Goal: Task Accomplishment & Management: Manage account settings

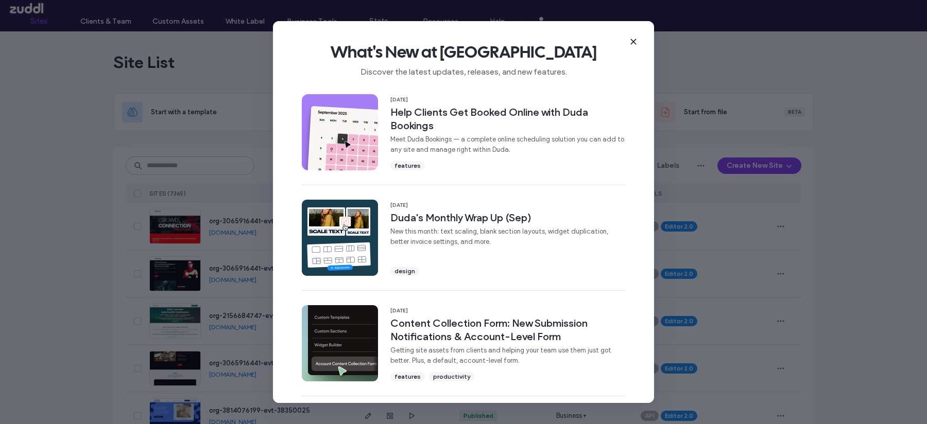
click at [635, 41] on icon at bounding box center [633, 42] width 8 height 8
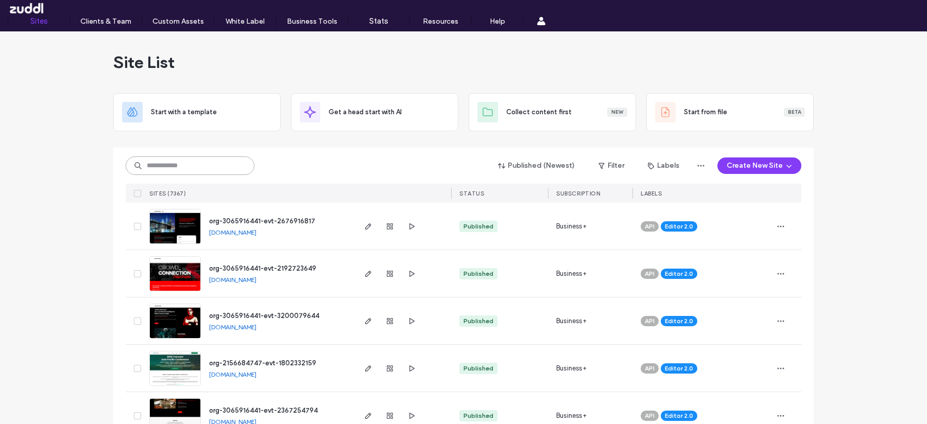
click at [150, 160] on input at bounding box center [190, 166] width 129 height 19
paste input "********"
type input "********"
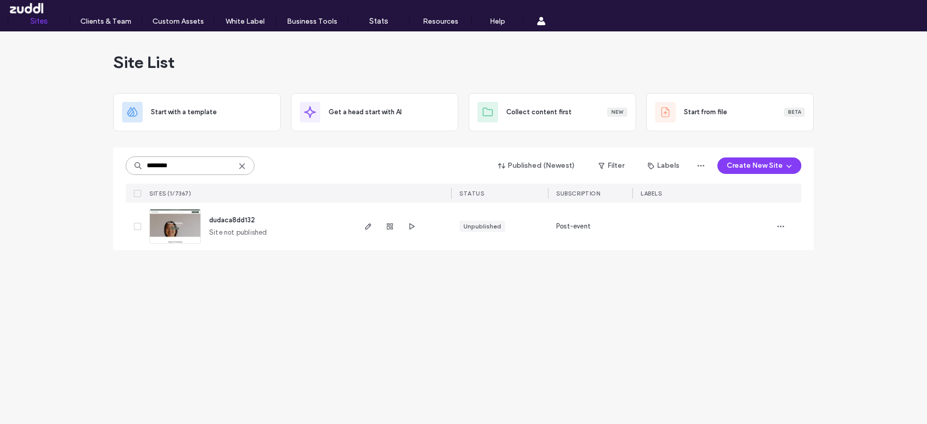
click at [155, 162] on input "********" at bounding box center [190, 166] width 129 height 19
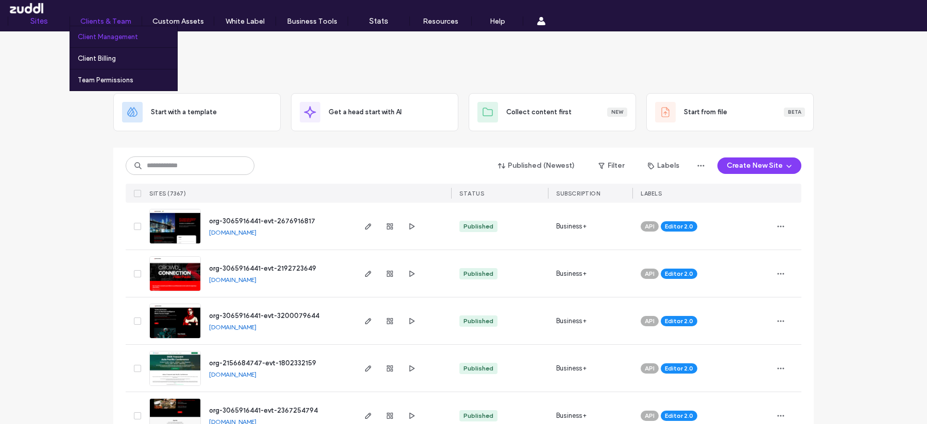
click at [103, 35] on label "Client Management" at bounding box center [108, 37] width 60 height 8
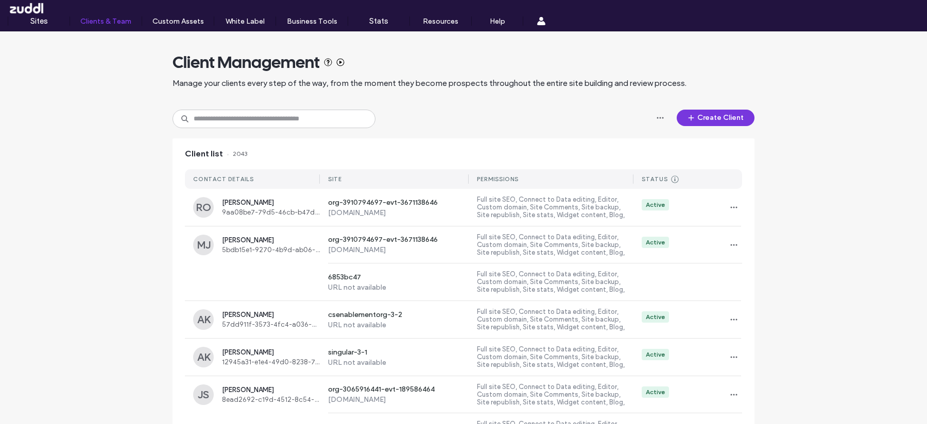
click at [701, 122] on button "Create Client" at bounding box center [716, 118] width 78 height 16
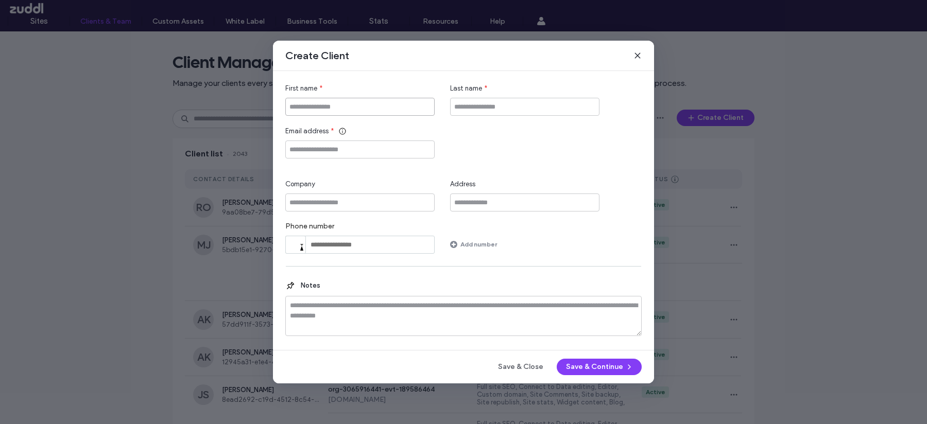
click at [352, 107] on input "First name" at bounding box center [359, 107] width 149 height 18
type input "******"
click at [381, 148] on input "Email address" at bounding box center [359, 150] width 149 height 18
type input "**********"
click at [476, 104] on input "Last name" at bounding box center [524, 107] width 149 height 18
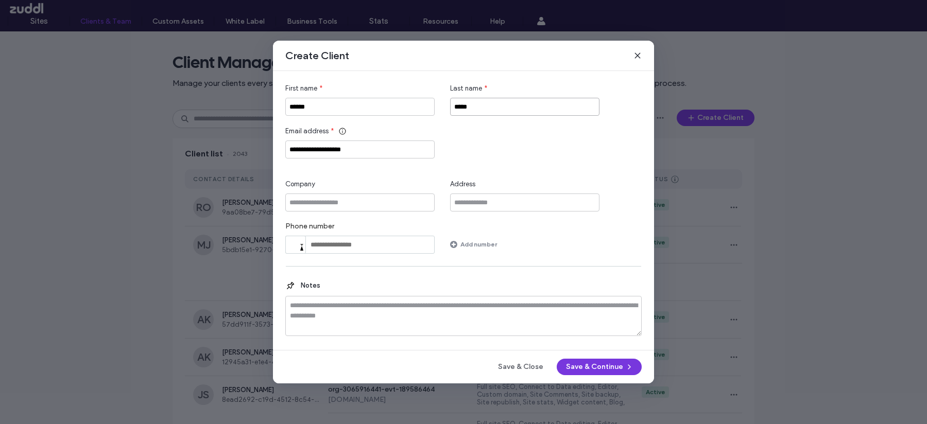
type input "*****"
click at [589, 360] on button "Save & Continue" at bounding box center [599, 367] width 85 height 16
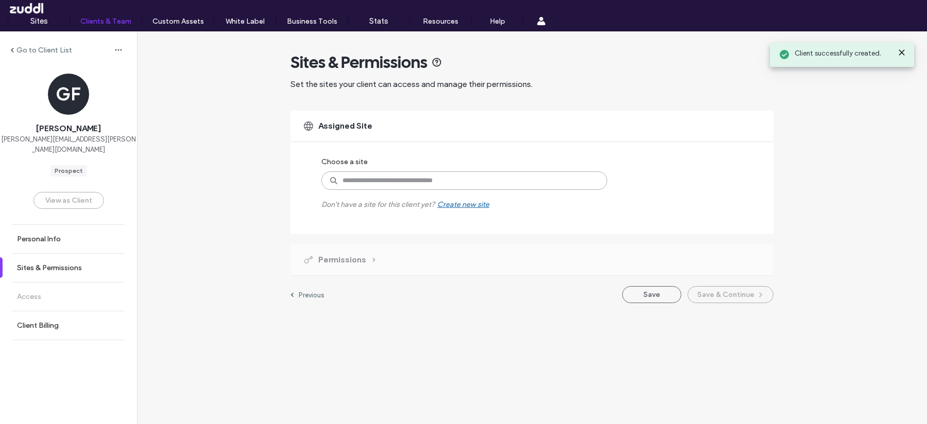
click at [472, 184] on input at bounding box center [464, 180] width 286 height 19
paste input "********"
type input "********"
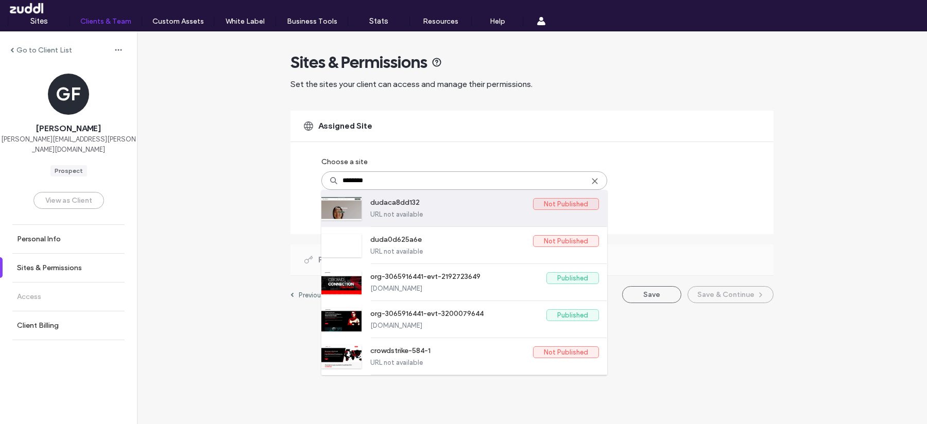
click at [474, 205] on label "dudaca8dd132" at bounding box center [451, 204] width 163 height 12
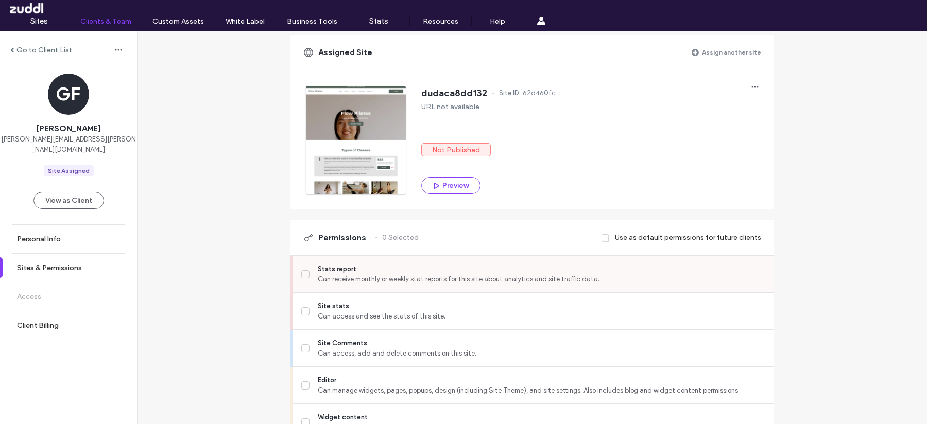
scroll to position [101, 0]
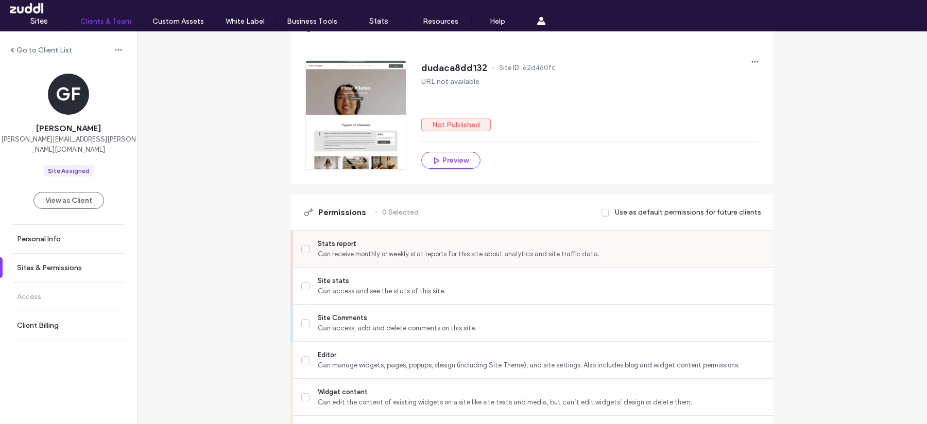
click at [305, 242] on label "Stats report Can receive monthly or weekly stat reports for this site about ana…" at bounding box center [533, 249] width 464 height 21
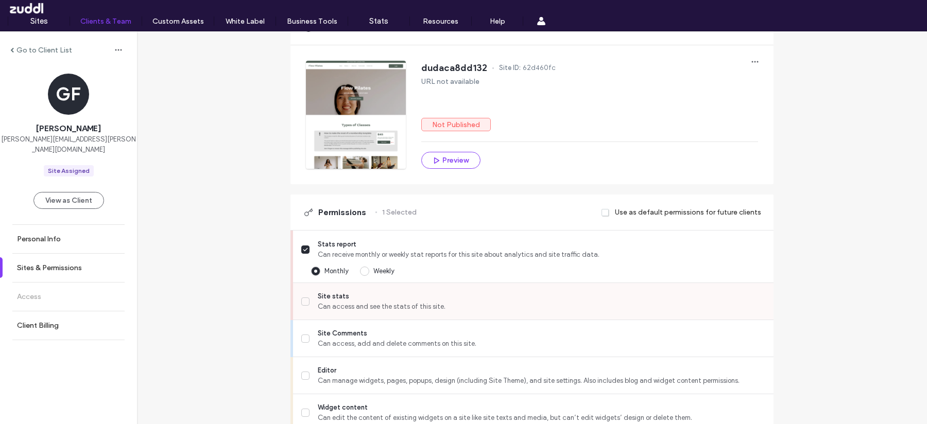
click at [303, 303] on span at bounding box center [305, 302] width 8 height 8
click at [302, 254] on label "Stats report Can receive monthly or weekly stat reports for this site about ana…" at bounding box center [533, 249] width 464 height 21
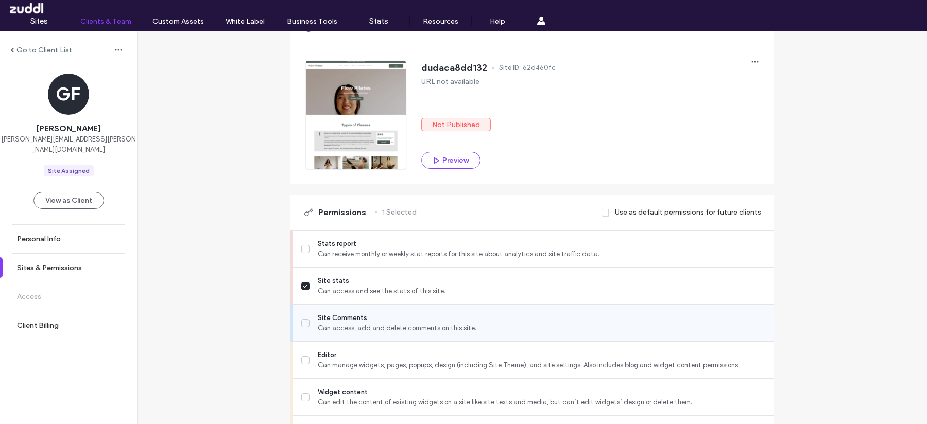
click at [302, 325] on span at bounding box center [305, 323] width 8 height 8
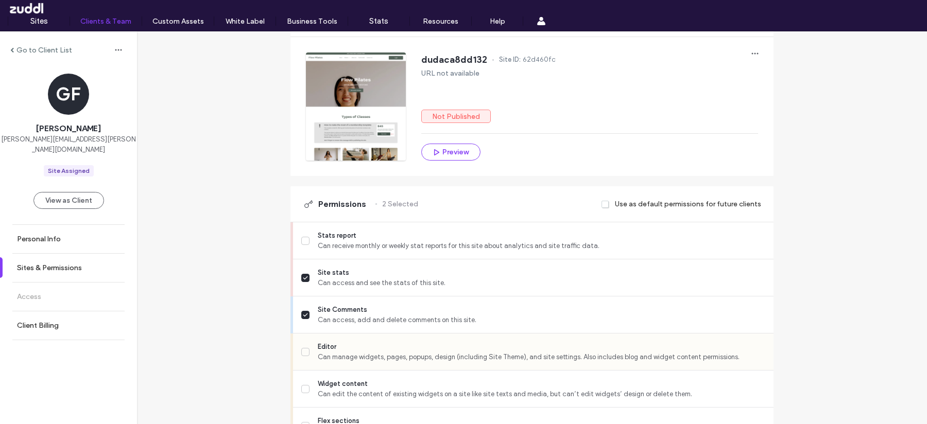
click at [301, 345] on label "Editor Can manage widgets, pages, popups, design (including Site Theme), and si…" at bounding box center [533, 352] width 464 height 21
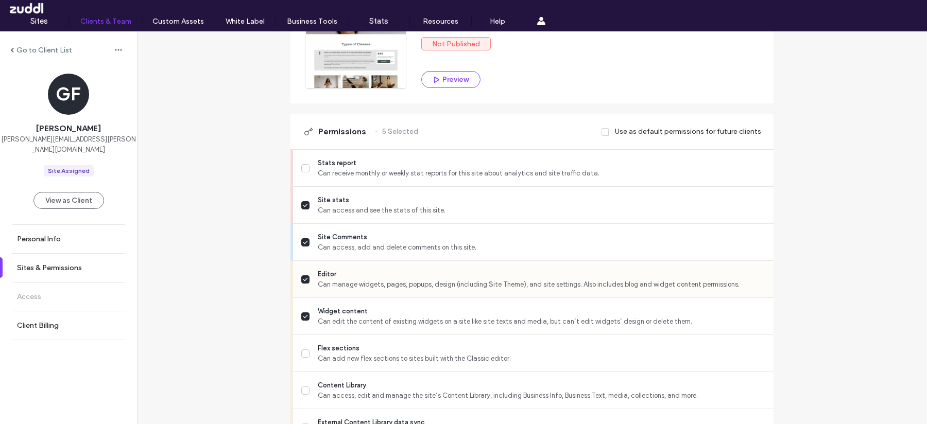
scroll to position [192, 0]
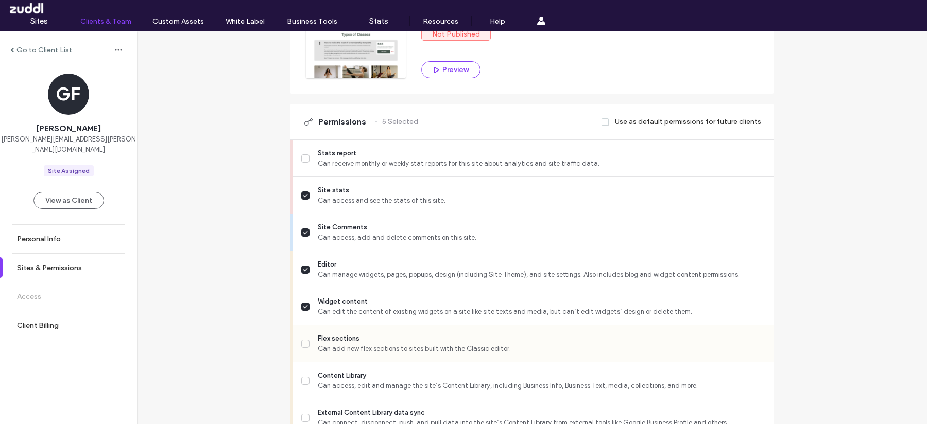
click at [302, 345] on span at bounding box center [305, 344] width 8 height 8
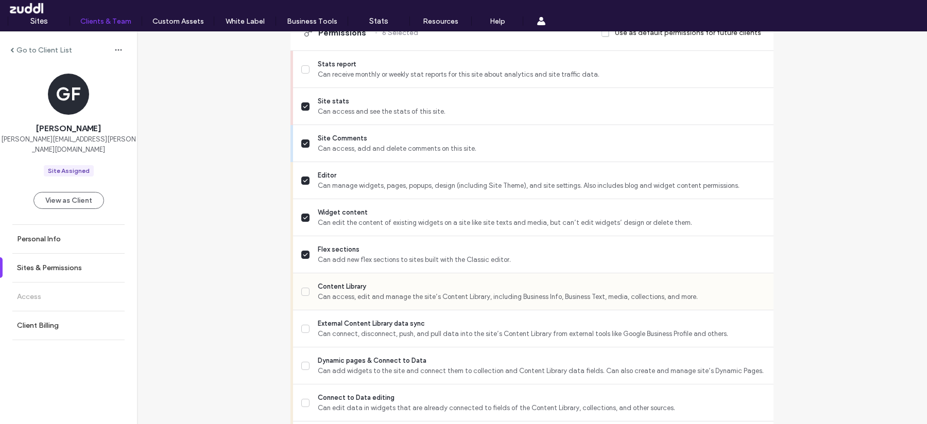
click at [304, 288] on span at bounding box center [305, 292] width 8 height 8
click at [304, 331] on span at bounding box center [305, 329] width 8 height 8
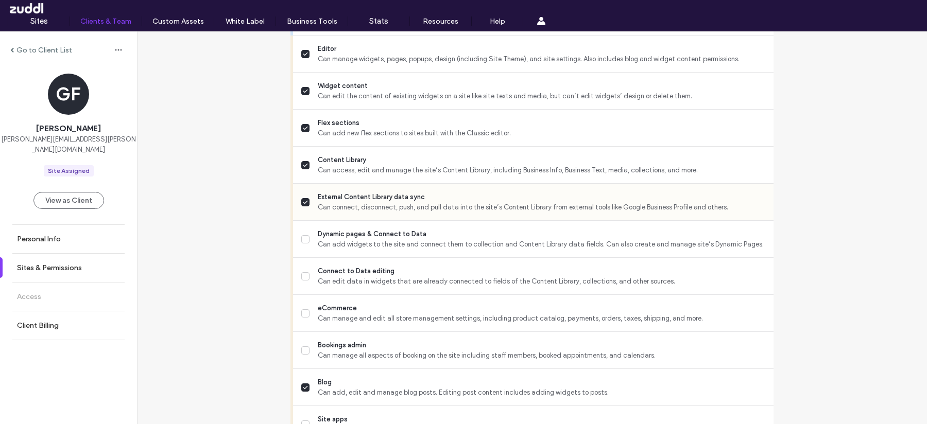
scroll to position [419, 0]
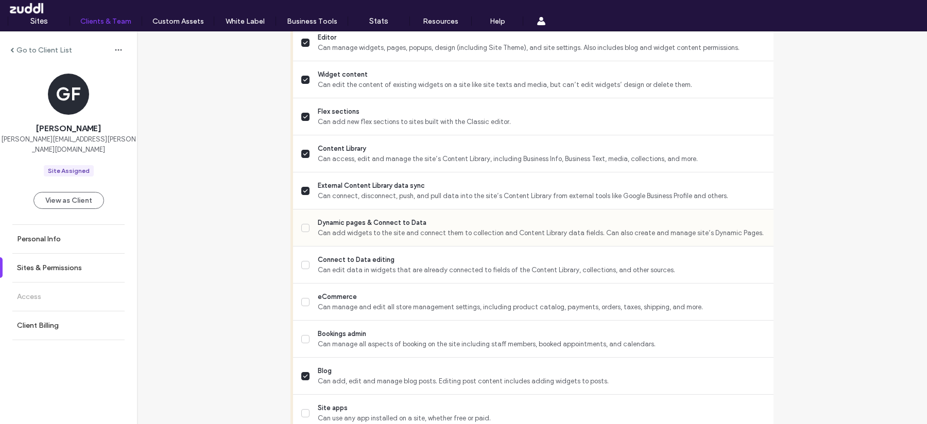
click at [302, 225] on span at bounding box center [305, 228] width 8 height 8
click at [301, 304] on span at bounding box center [305, 302] width 8 height 8
click at [302, 341] on span at bounding box center [305, 339] width 8 height 8
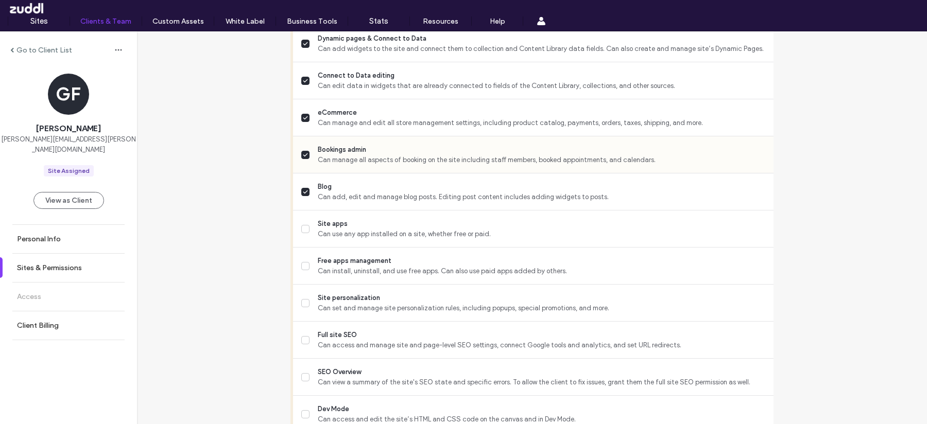
scroll to position [606, 0]
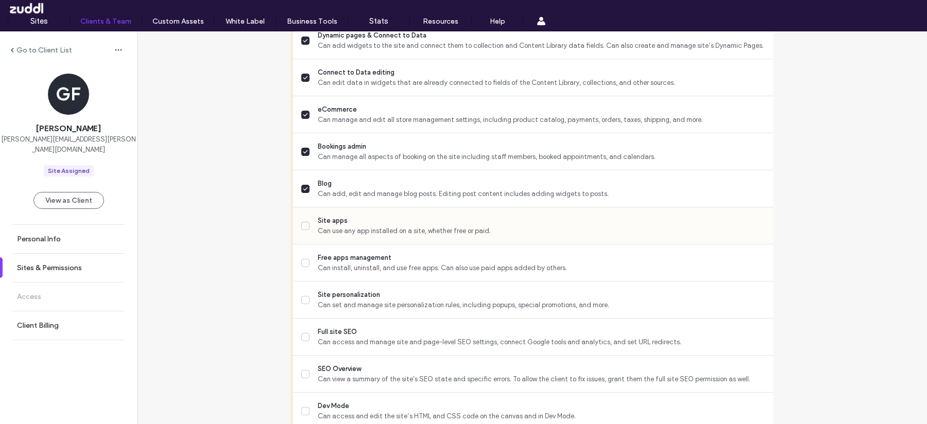
click at [304, 224] on icon at bounding box center [305, 226] width 5 height 4
click at [304, 264] on icon at bounding box center [305, 263] width 5 height 4
click at [304, 305] on label "Site personalization Can set and manage site personalization rules, including p…" at bounding box center [533, 300] width 464 height 21
click at [303, 334] on span at bounding box center [305, 337] width 8 height 8
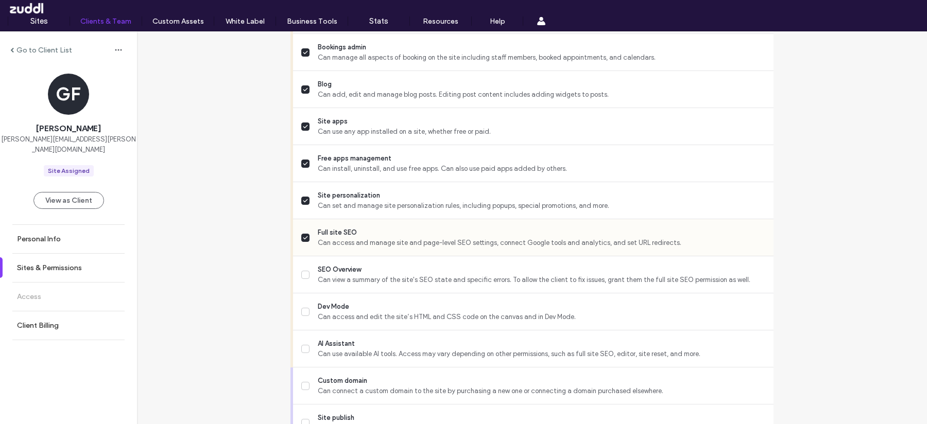
scroll to position [776, 0]
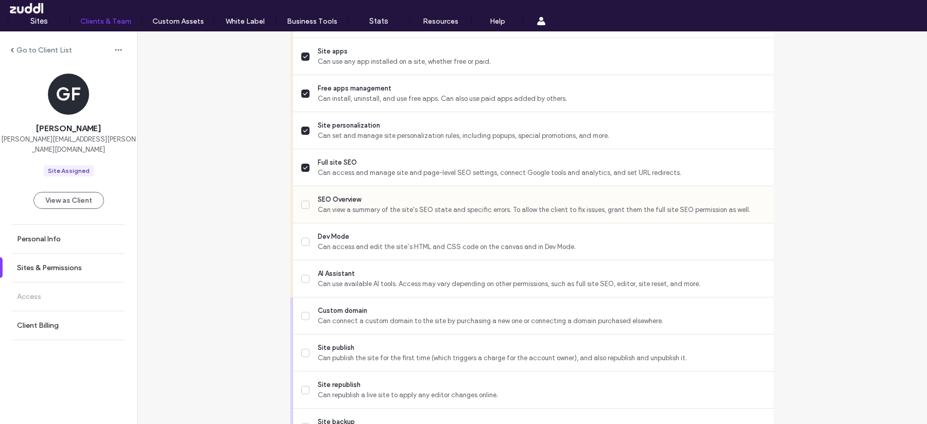
click at [303, 209] on label "SEO Overview Can view a summary of the site's SEO state and specific errors. To…" at bounding box center [533, 205] width 464 height 21
click at [303, 244] on span at bounding box center [305, 242] width 8 height 8
click at [304, 278] on icon at bounding box center [305, 279] width 5 height 4
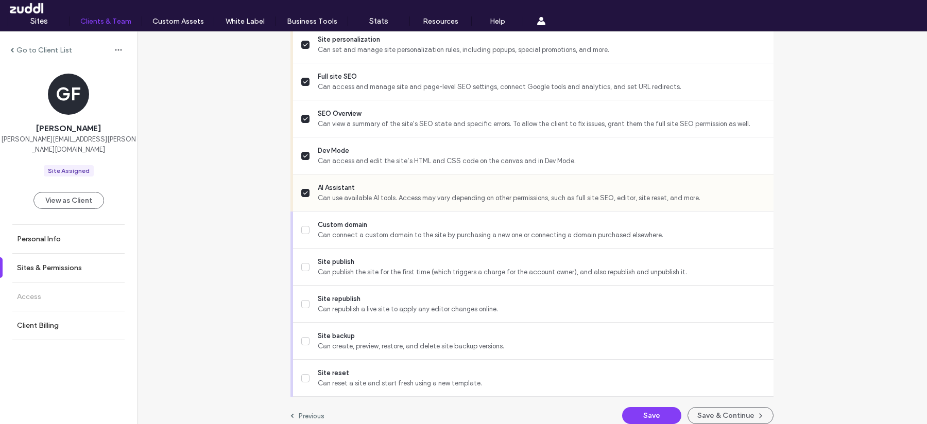
scroll to position [871, 0]
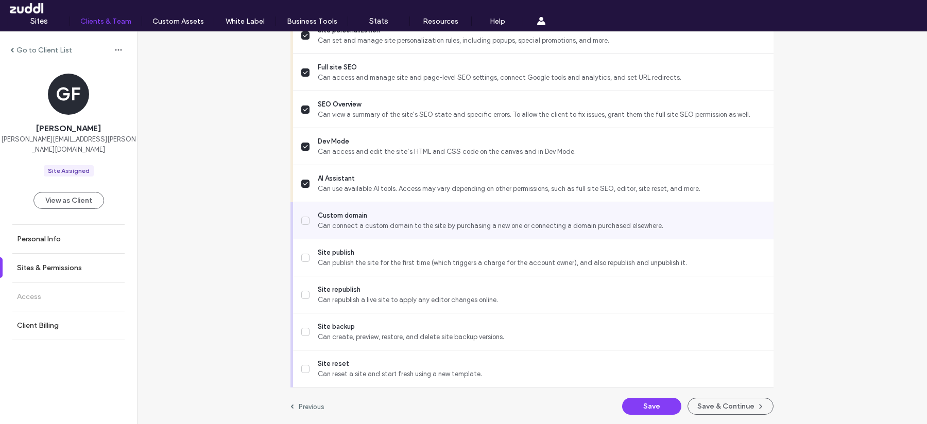
click at [305, 218] on span at bounding box center [305, 221] width 8 height 8
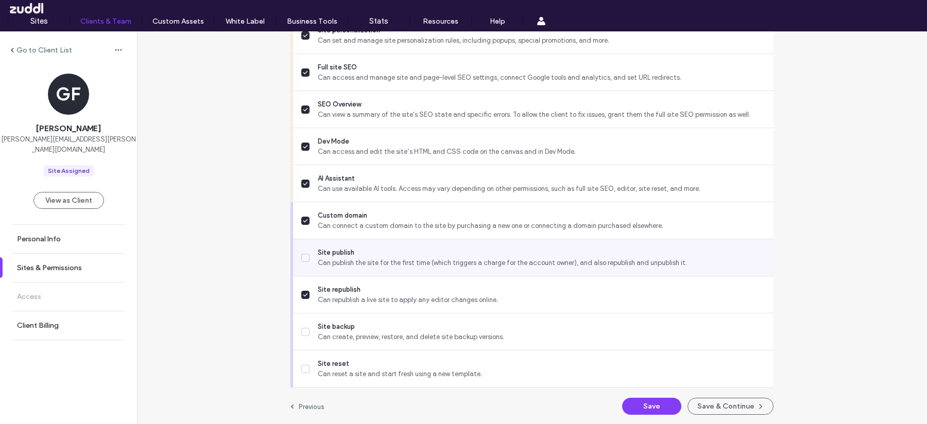
click at [304, 254] on span at bounding box center [305, 258] width 8 height 8
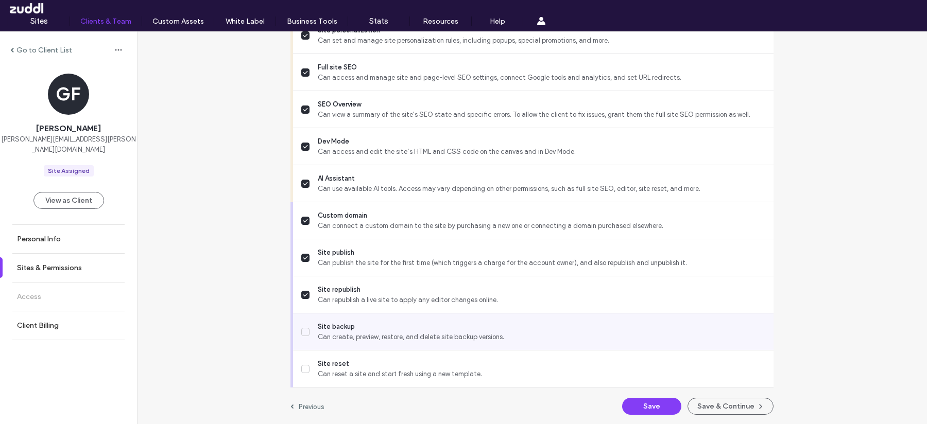
click at [303, 330] on icon at bounding box center [305, 332] width 5 height 4
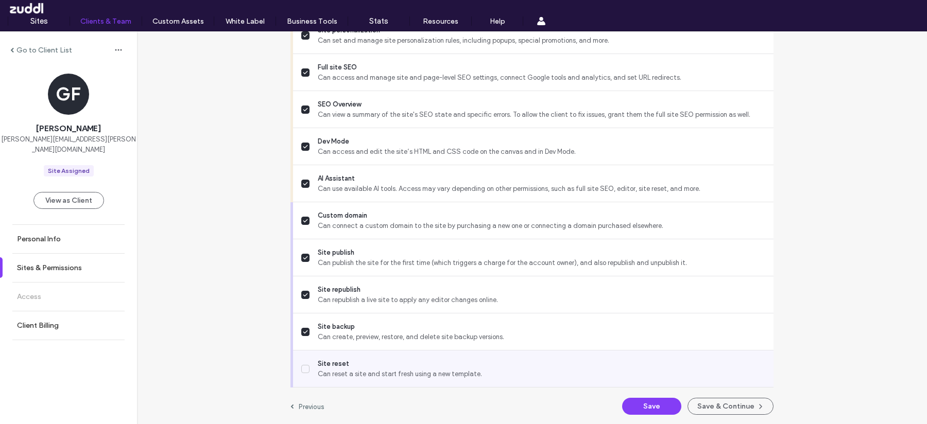
click at [301, 370] on span at bounding box center [305, 369] width 8 height 8
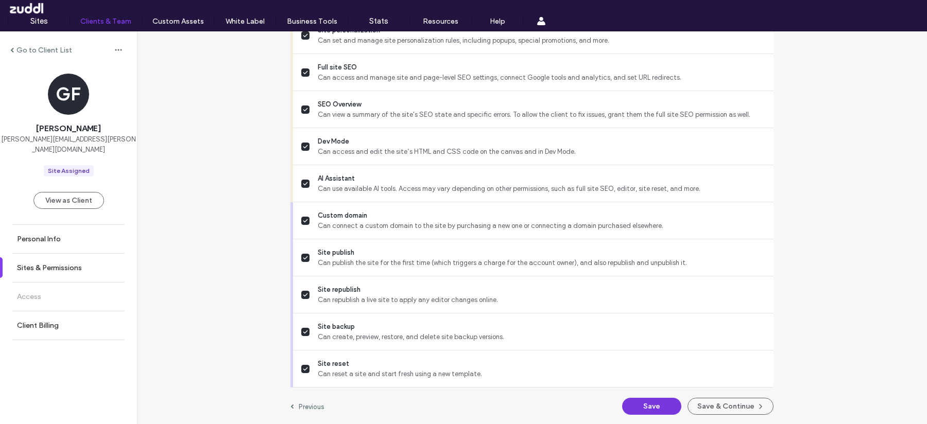
click at [634, 405] on button "Save" at bounding box center [651, 406] width 59 height 17
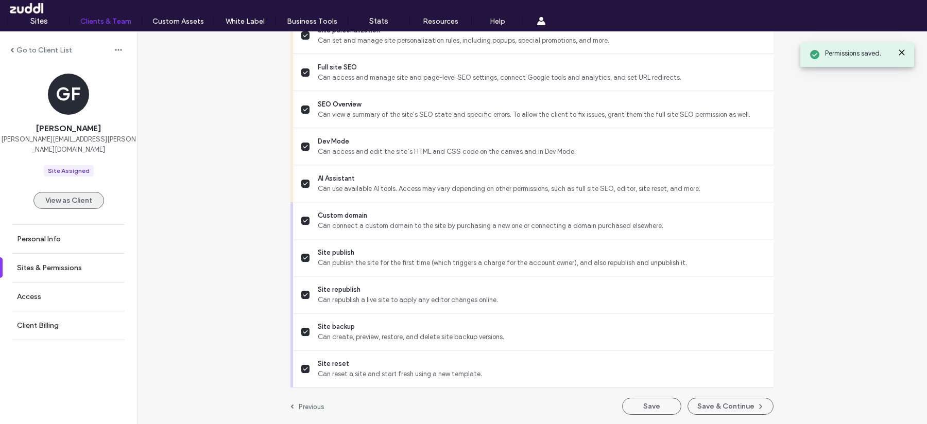
click at [78, 192] on button "View as Client" at bounding box center [68, 200] width 71 height 17
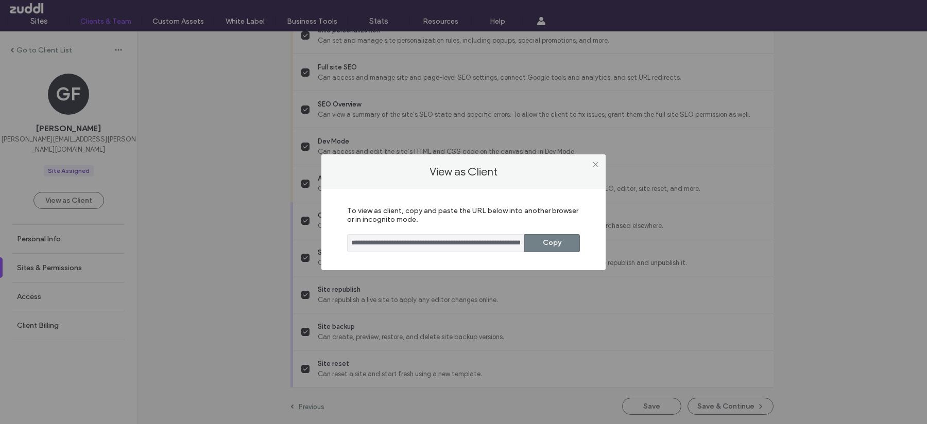
click at [547, 239] on button "Copy" at bounding box center [552, 243] width 56 height 18
click at [594, 165] on use at bounding box center [595, 164] width 5 height 5
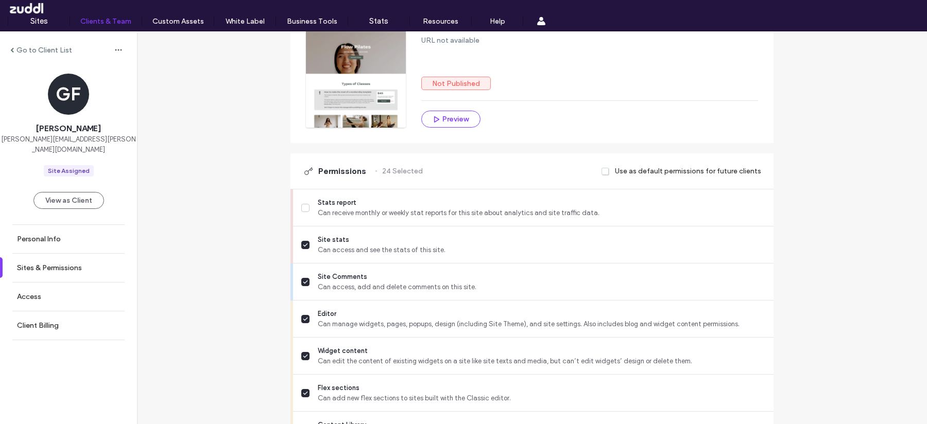
scroll to position [0, 0]
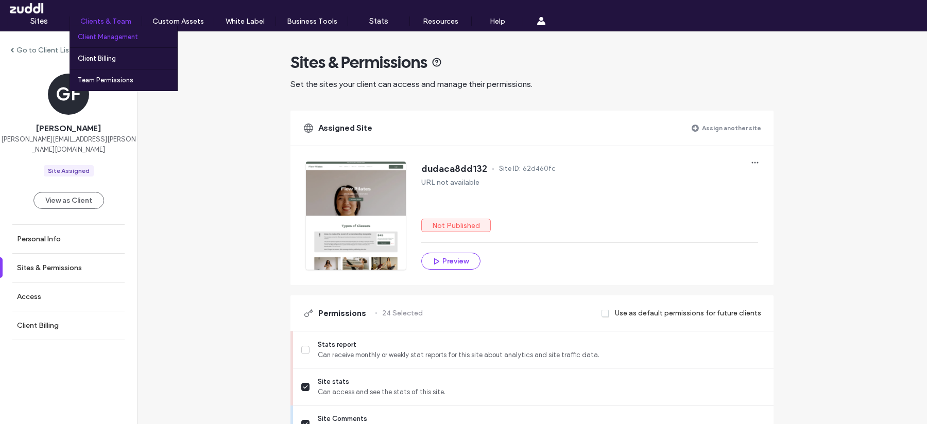
click at [118, 35] on label "Client Management" at bounding box center [108, 37] width 60 height 8
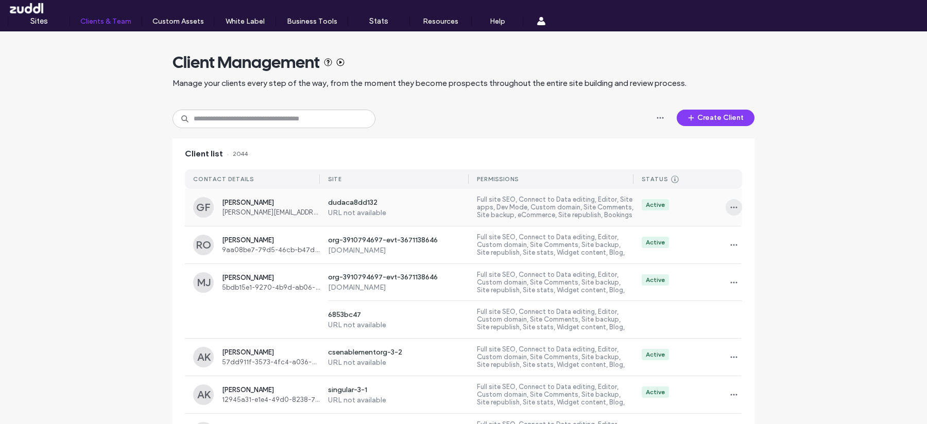
click at [730, 206] on icon "button" at bounding box center [734, 207] width 8 height 8
click at [746, 270] on span "Delete client" at bounding box center [762, 273] width 39 height 10
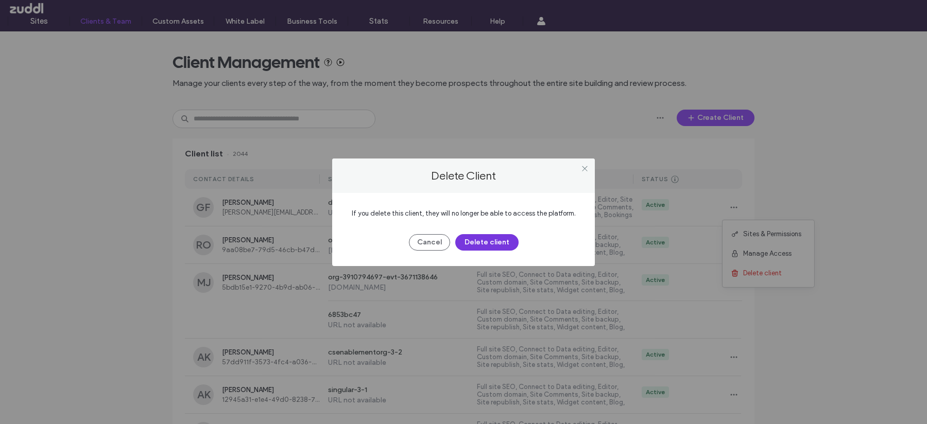
click at [506, 238] on button "Delete client" at bounding box center [486, 242] width 63 height 16
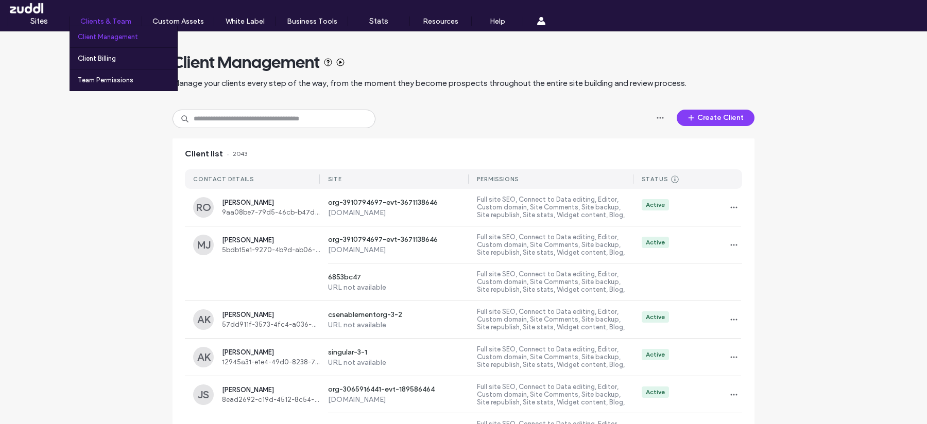
click at [113, 25] on div "Clients & Team Client Management Client Billing Team Permissions" at bounding box center [106, 20] width 72 height 9
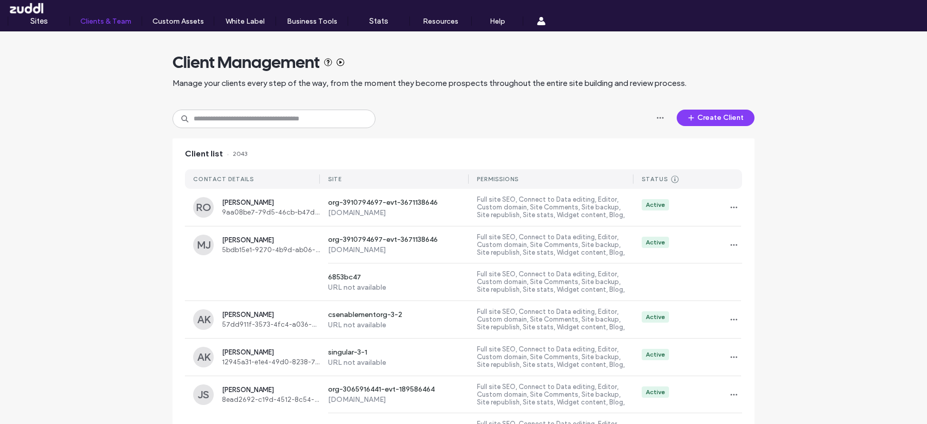
click at [41, 15] on div at bounding box center [66, 8] width 117 height 16
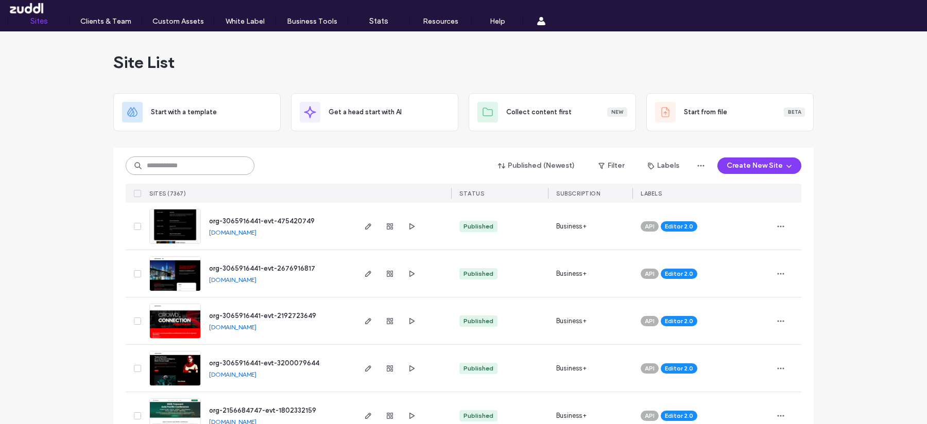
click at [191, 160] on input at bounding box center [190, 166] width 129 height 19
paste input "**********"
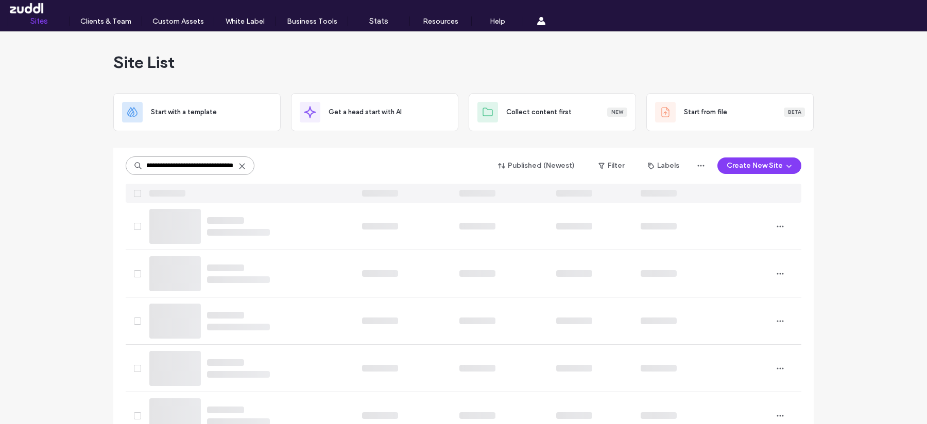
type input "**********"
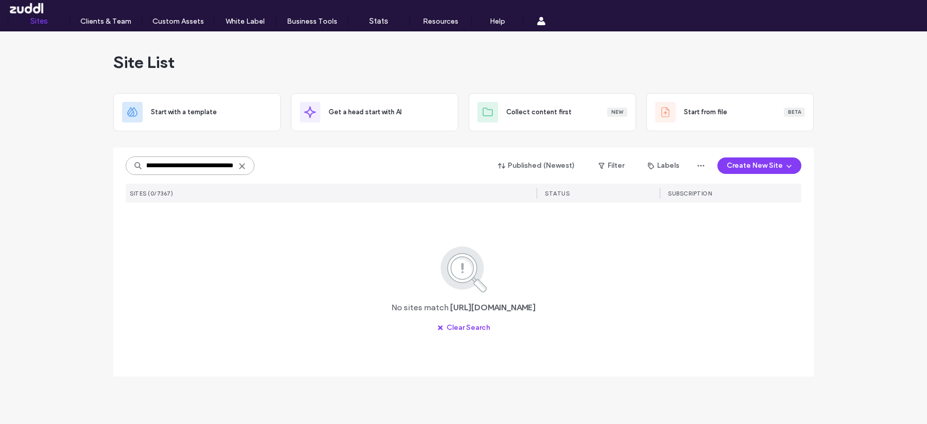
scroll to position [0, 0]
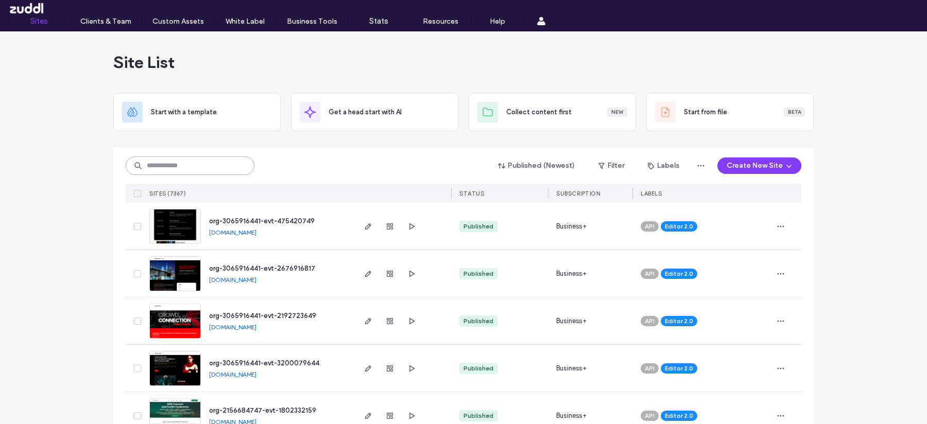
click at [211, 159] on input at bounding box center [190, 166] width 129 height 19
paste input "********"
type input "********"
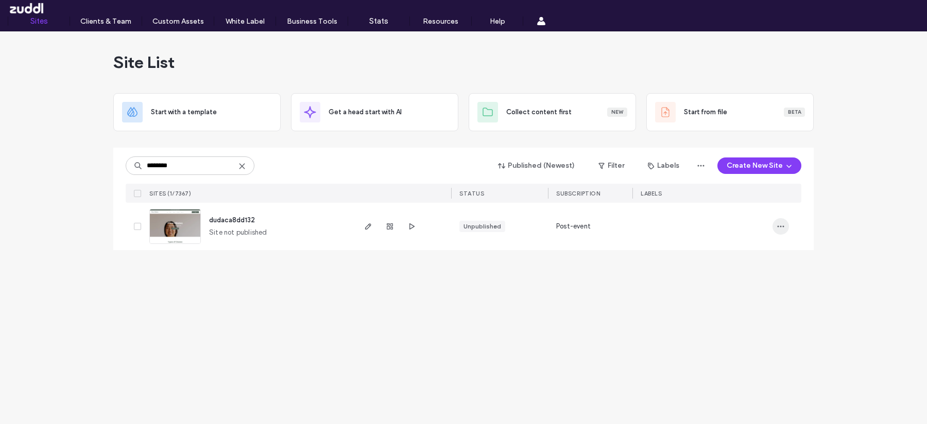
click at [778, 224] on icon "button" at bounding box center [781, 226] width 8 height 8
click at [739, 362] on span "Delete Site" at bounding box center [733, 357] width 34 height 10
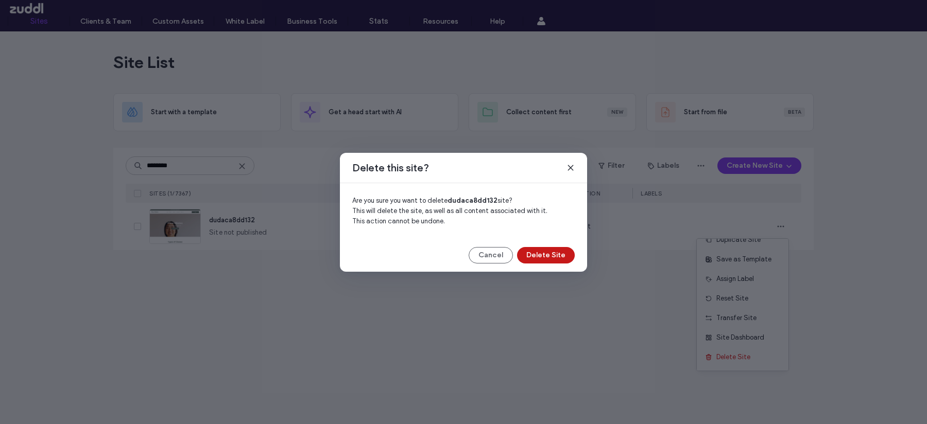
click at [548, 257] on button "Delete Site" at bounding box center [546, 255] width 58 height 16
